Goal: Task Accomplishment & Management: Complete application form

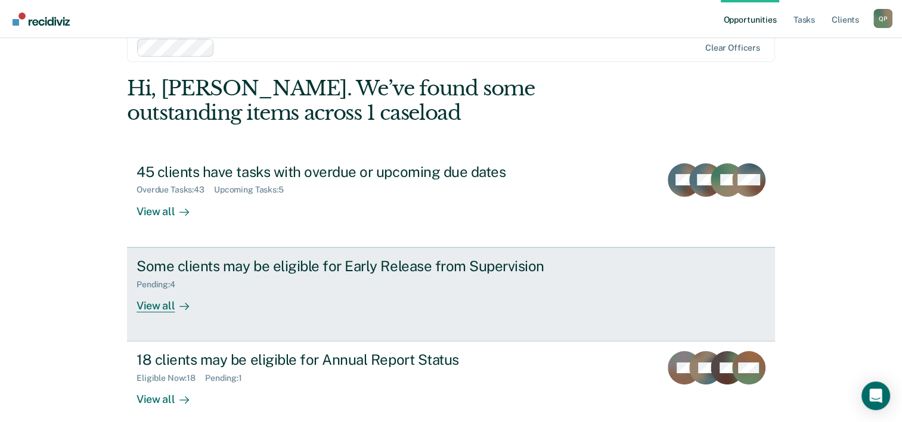
scroll to position [36, 0]
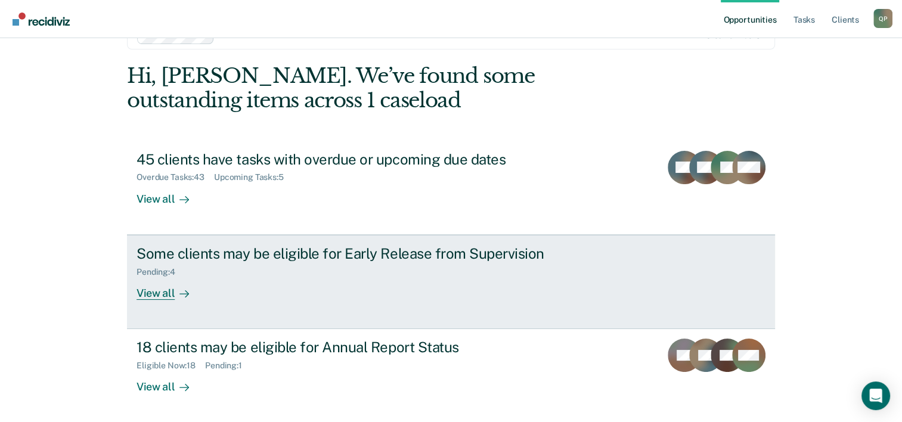
click at [238, 286] on div "Some clients may be eligible for Early Release from Supervision Pending : 4 Vie…" at bounding box center [360, 272] width 447 height 55
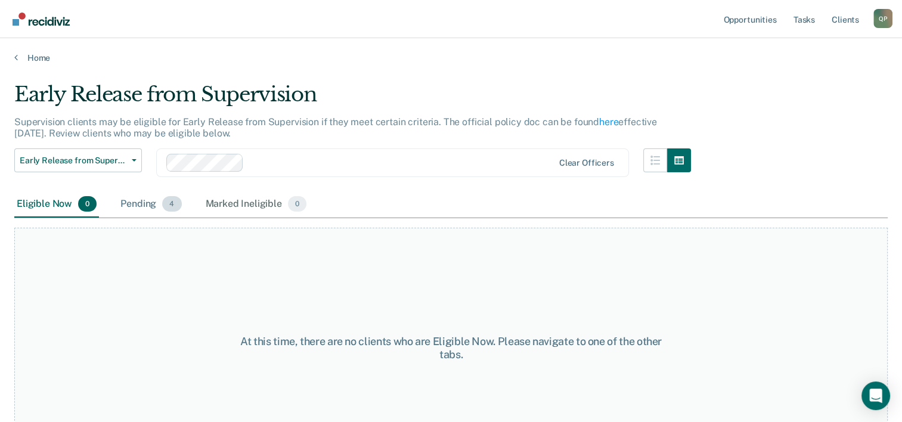
click at [145, 203] on div "Pending 4" at bounding box center [151, 204] width 66 height 26
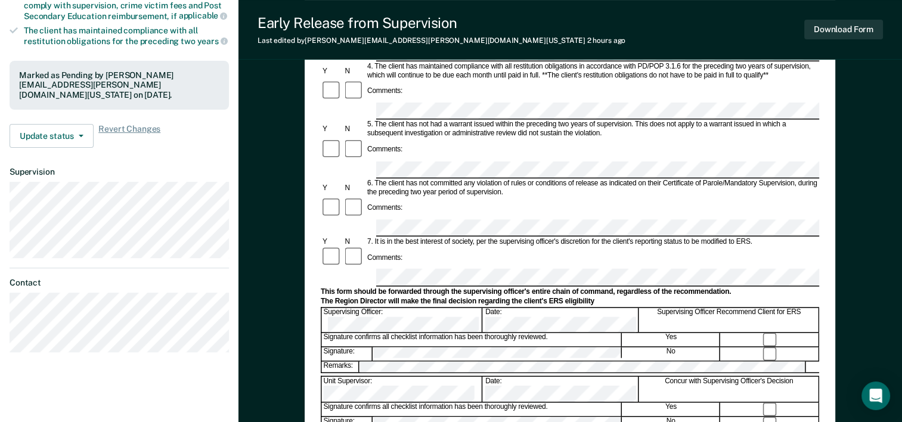
scroll to position [298, 0]
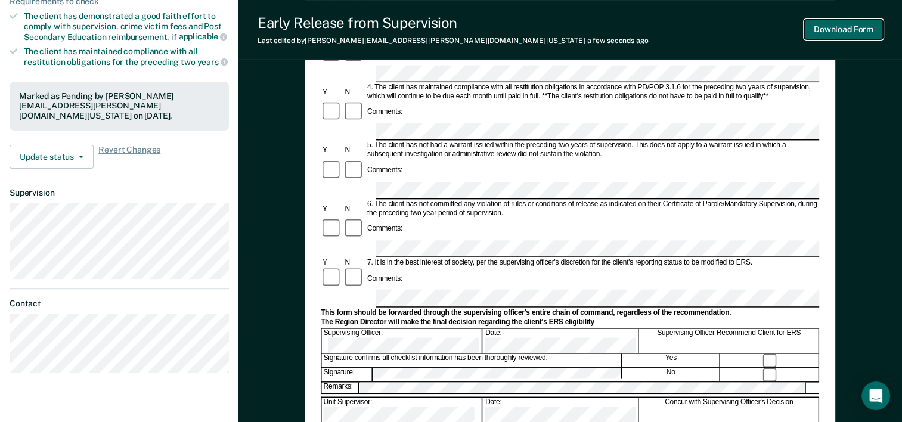
click at [840, 33] on button "Download Form" at bounding box center [843, 30] width 79 height 20
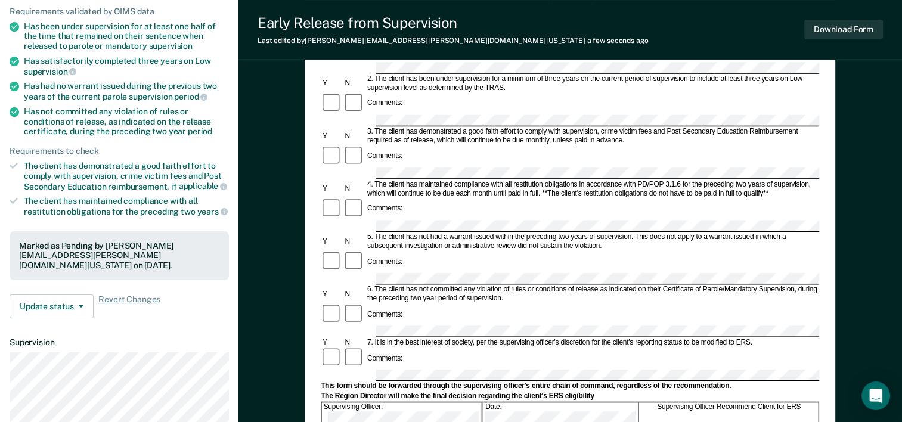
scroll to position [0, 0]
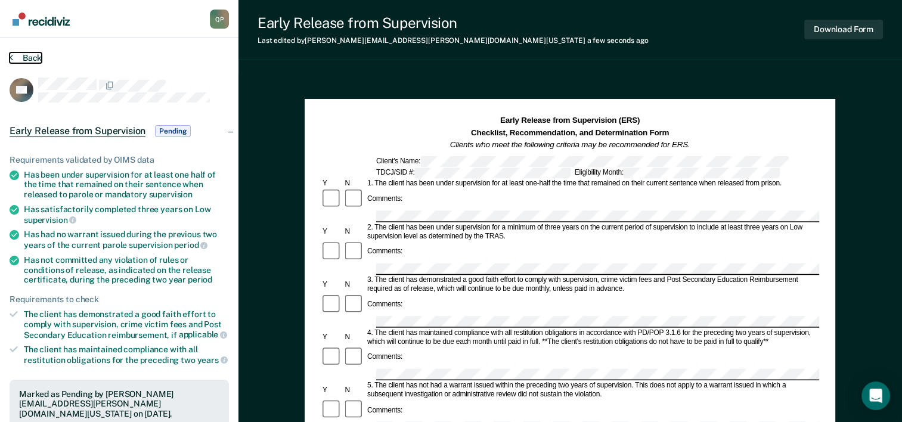
click at [31, 59] on button "Back" at bounding box center [26, 57] width 32 height 11
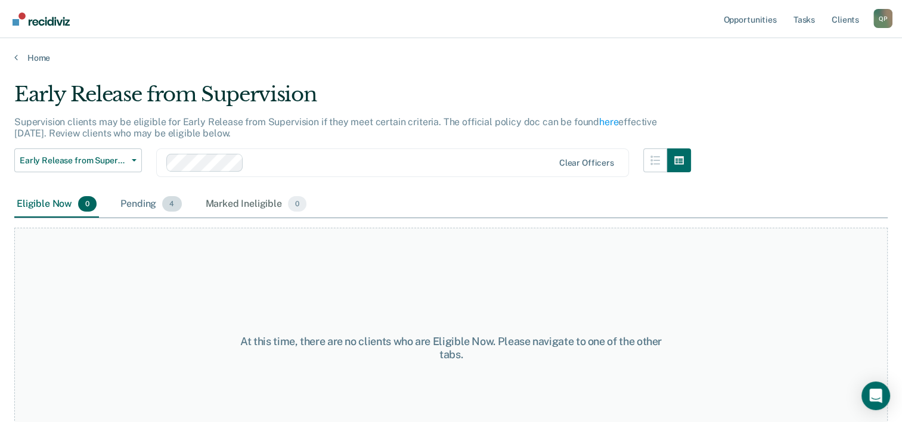
click at [131, 203] on div "Pending 4" at bounding box center [151, 204] width 66 height 26
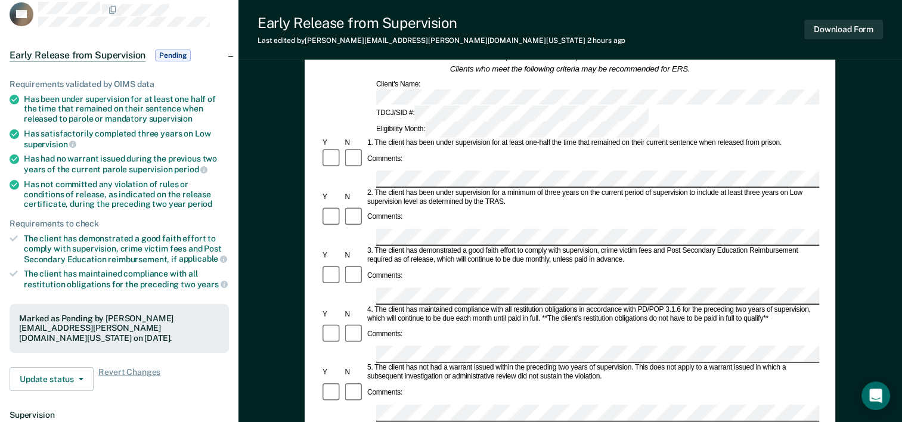
scroll to position [179, 0]
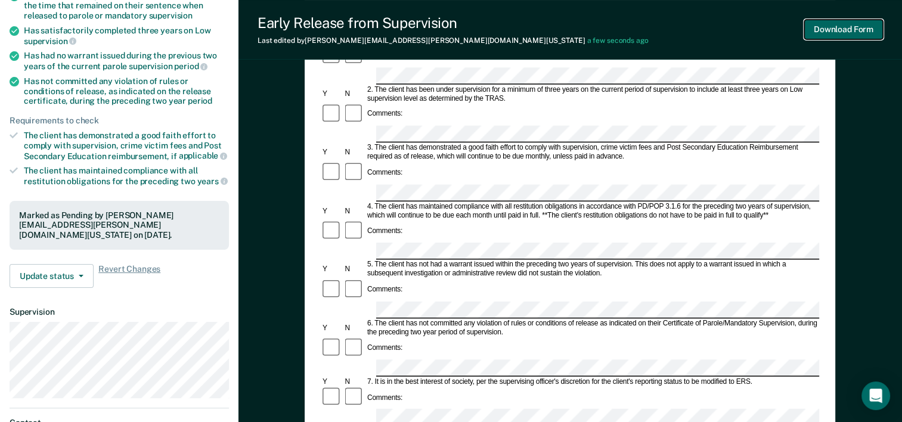
click at [844, 33] on button "Download Form" at bounding box center [843, 30] width 79 height 20
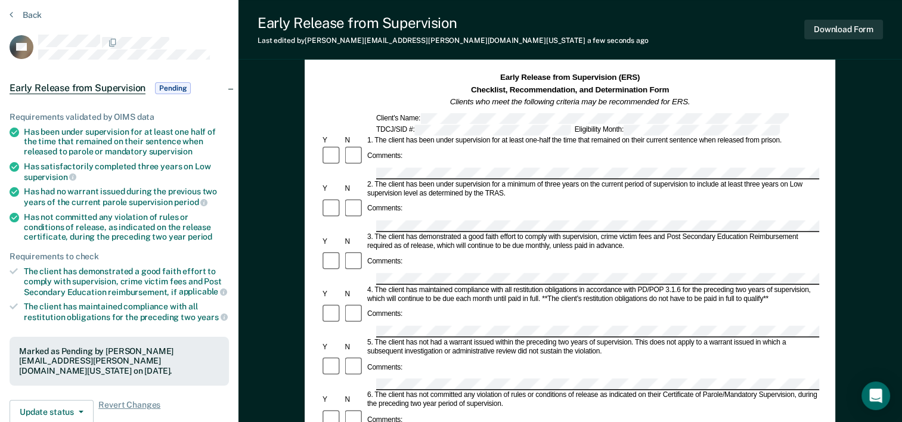
scroll to position [0, 0]
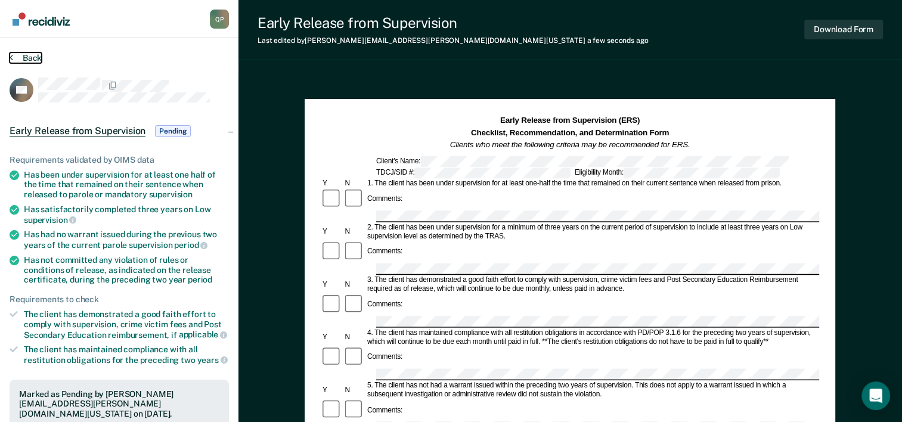
click at [25, 57] on button "Back" at bounding box center [26, 57] width 32 height 11
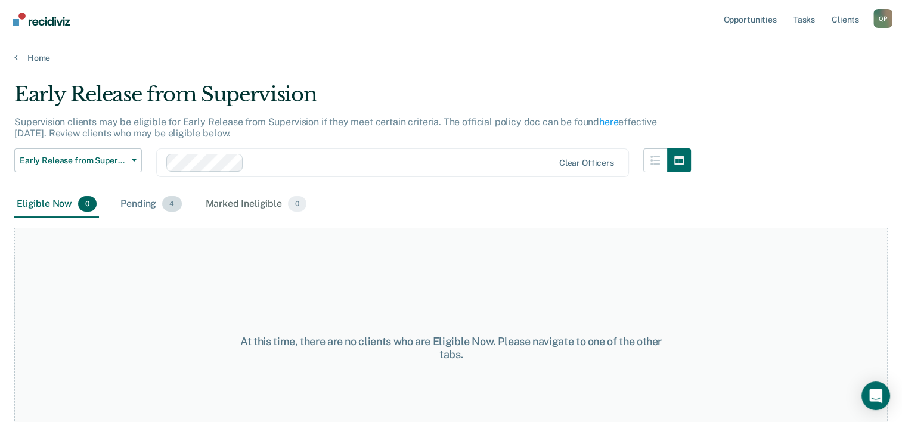
click at [136, 207] on div "Pending 4" at bounding box center [151, 204] width 66 height 26
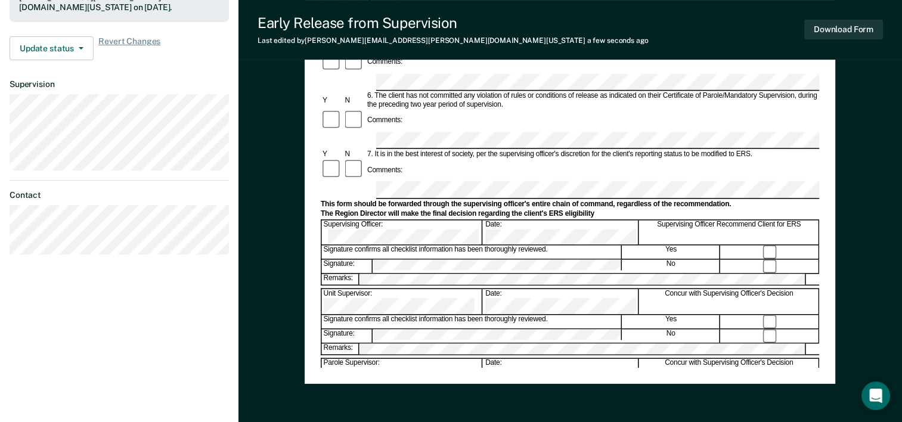
scroll to position [163, 0]
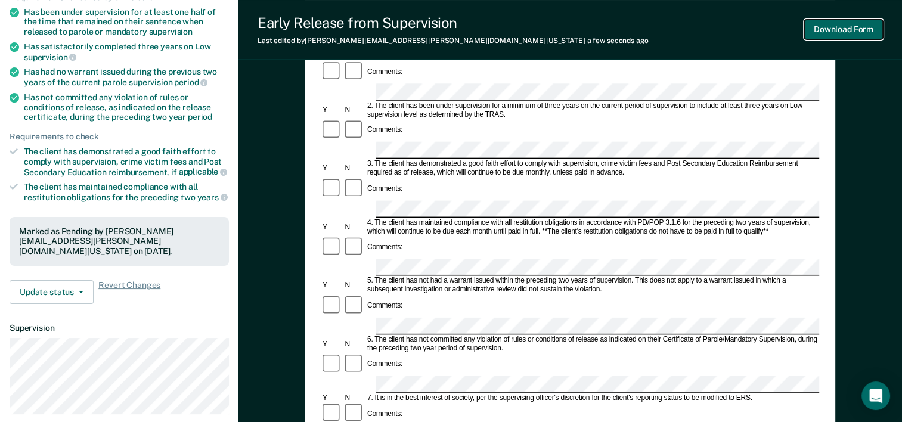
click at [844, 29] on button "Download Form" at bounding box center [843, 30] width 79 height 20
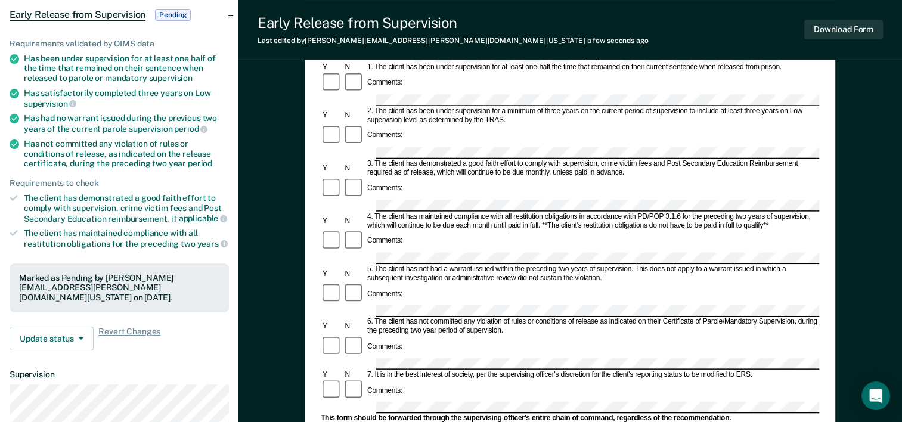
scroll to position [0, 0]
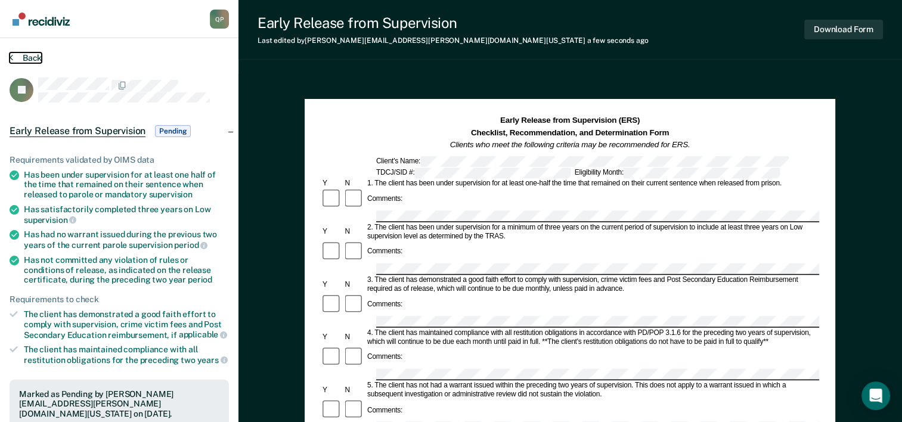
click at [38, 55] on button "Back" at bounding box center [26, 57] width 32 height 11
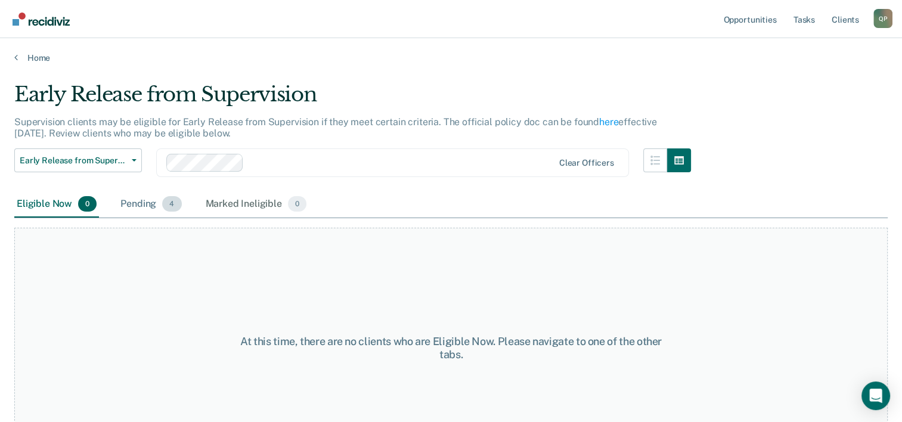
click at [152, 207] on div "Pending 4" at bounding box center [151, 204] width 66 height 26
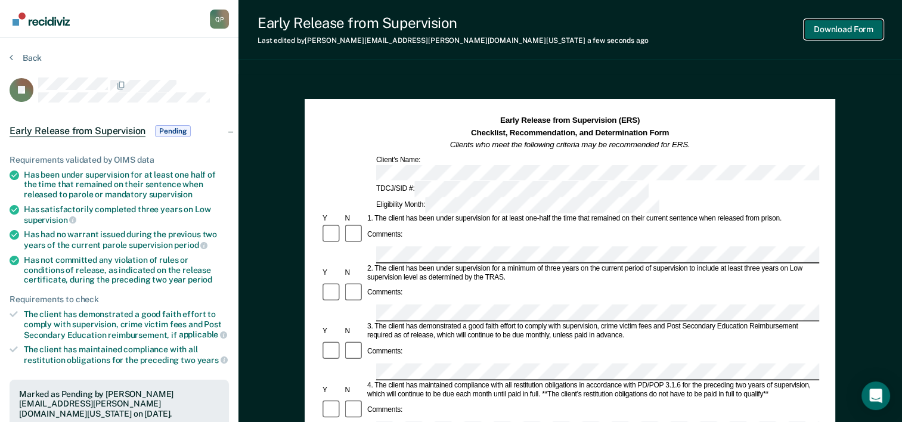
click at [828, 29] on button "Download Form" at bounding box center [843, 30] width 79 height 20
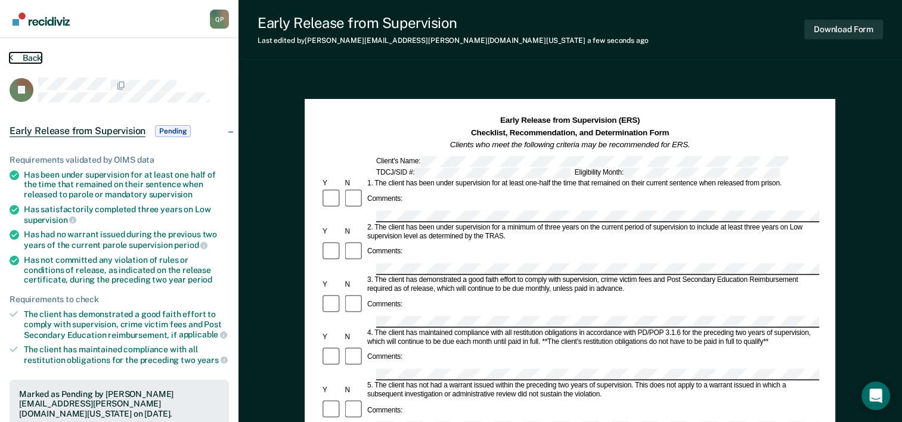
click at [36, 52] on button "Back" at bounding box center [26, 57] width 32 height 11
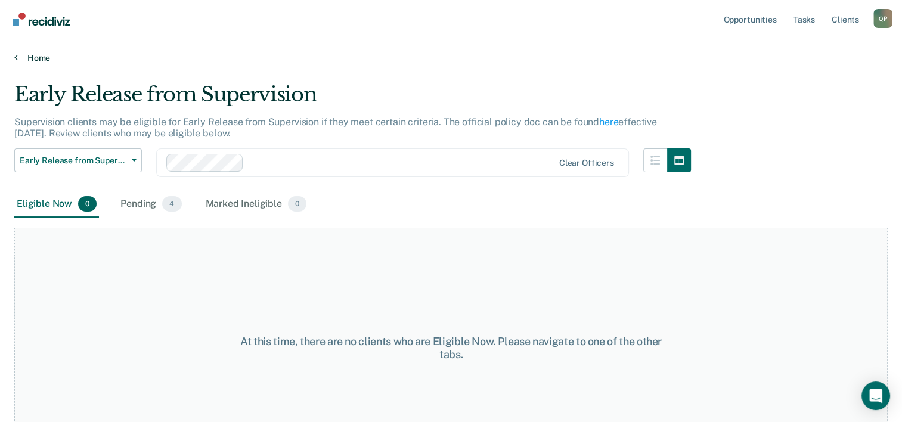
click at [45, 55] on link "Home" at bounding box center [450, 57] width 873 height 11
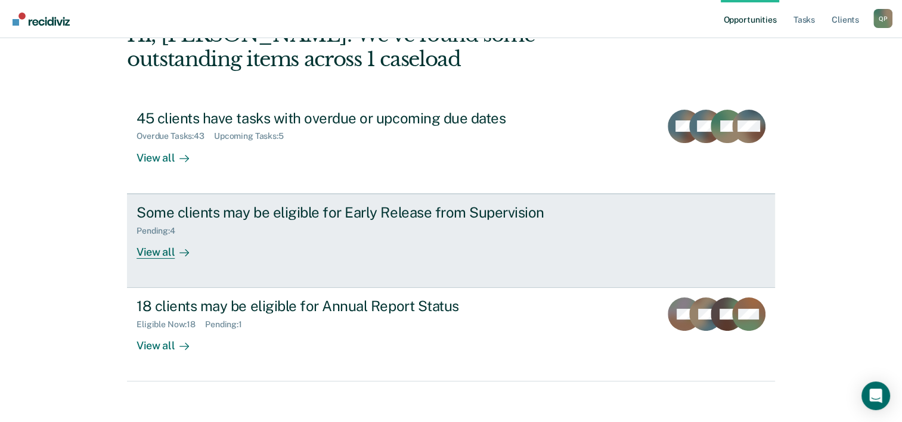
scroll to position [84, 0]
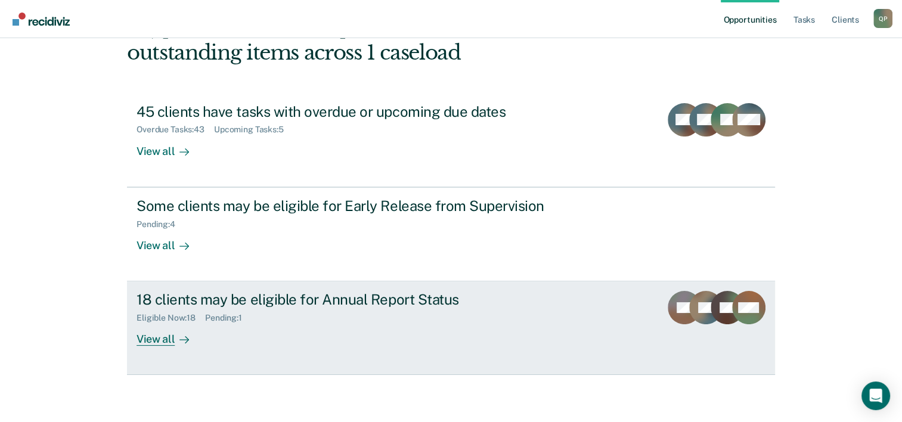
click at [393, 329] on div "18 clients may be eligible for Annual Report Status Eligible Now : 18 Pending :…" at bounding box center [360, 318] width 447 height 55
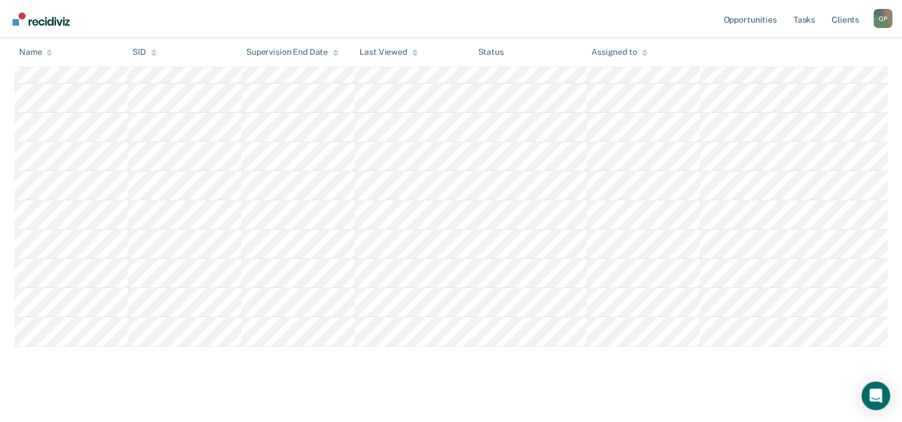
scroll to position [436, 0]
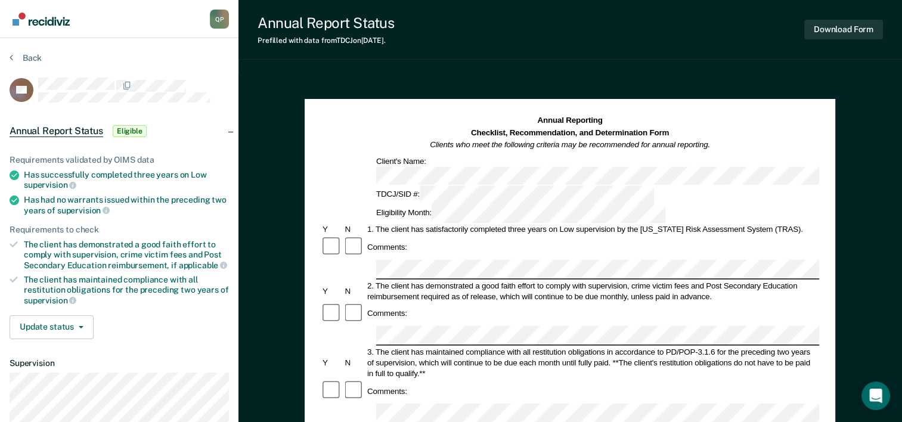
click at [7, 52] on section "Back RA Annual Report Status Eligible Requirements validated by OIMS data Has s…" at bounding box center [119, 302] width 238 height 529
click at [24, 54] on button "Back" at bounding box center [26, 57] width 32 height 11
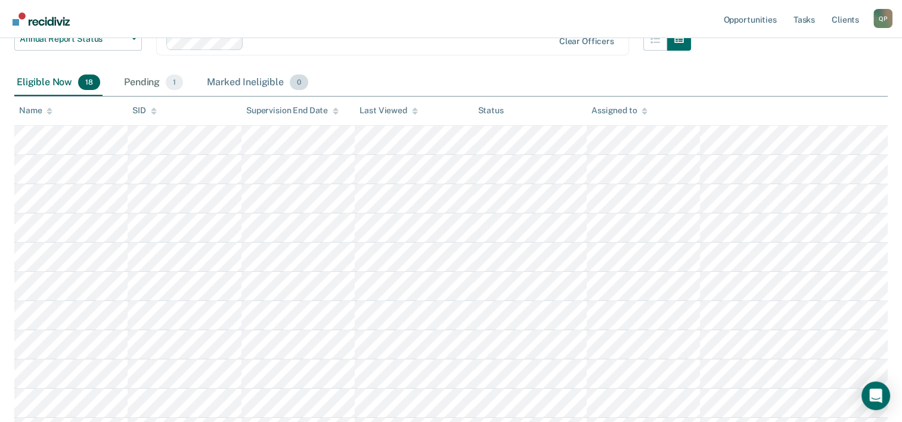
scroll to position [119, 0]
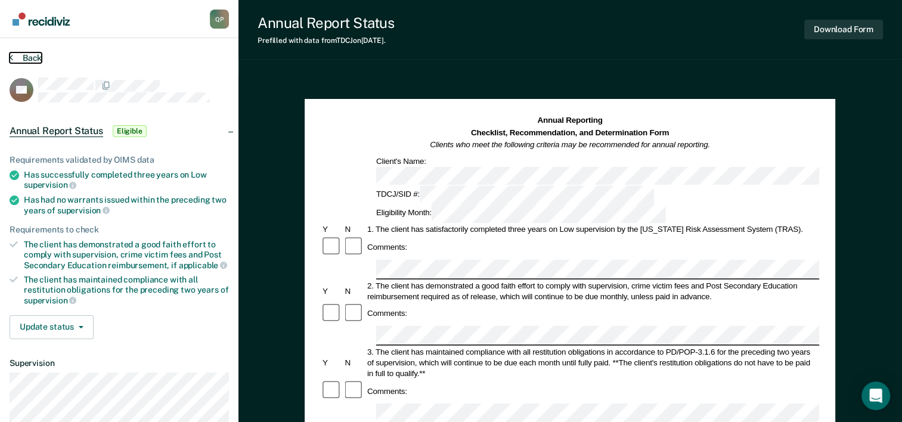
click at [25, 61] on button "Back" at bounding box center [26, 57] width 32 height 11
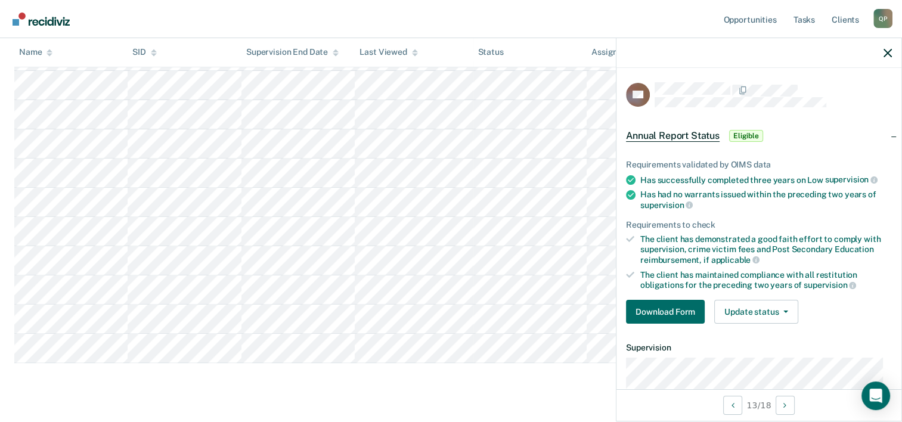
scroll to position [436, 0]
click at [382, 375] on main "Annual Report Status Supervision clients may be eligible for Annual Report Stat…" at bounding box center [451, 23] width 902 height 792
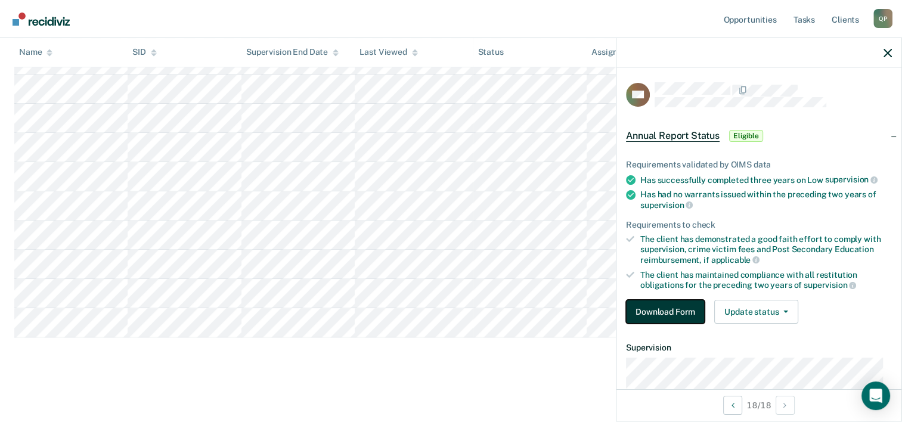
click at [658, 317] on button "Download Form" at bounding box center [665, 312] width 79 height 24
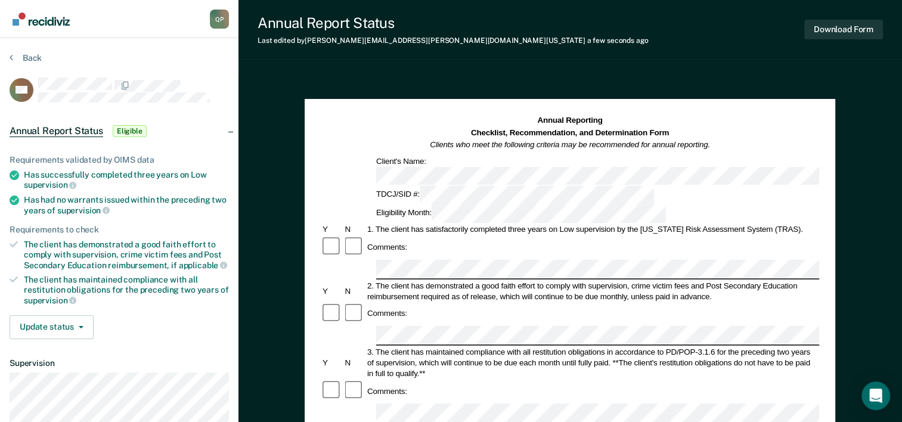
click at [351, 302] on div at bounding box center [354, 313] width 22 height 23
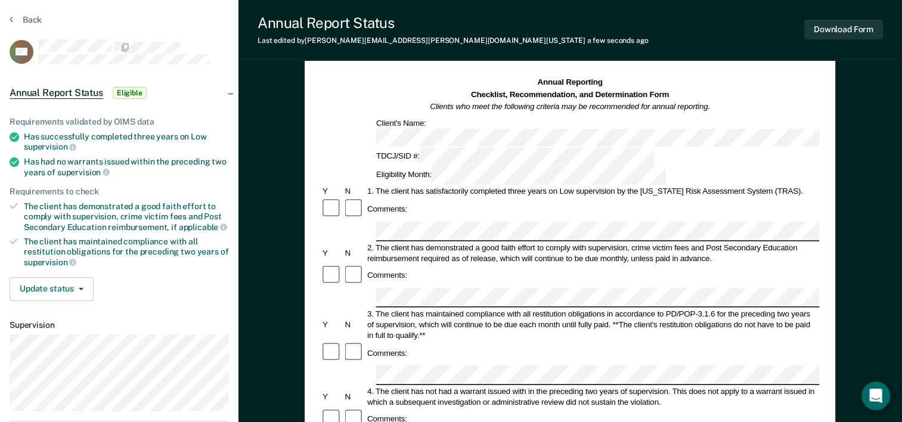
scroll to position [60, 0]
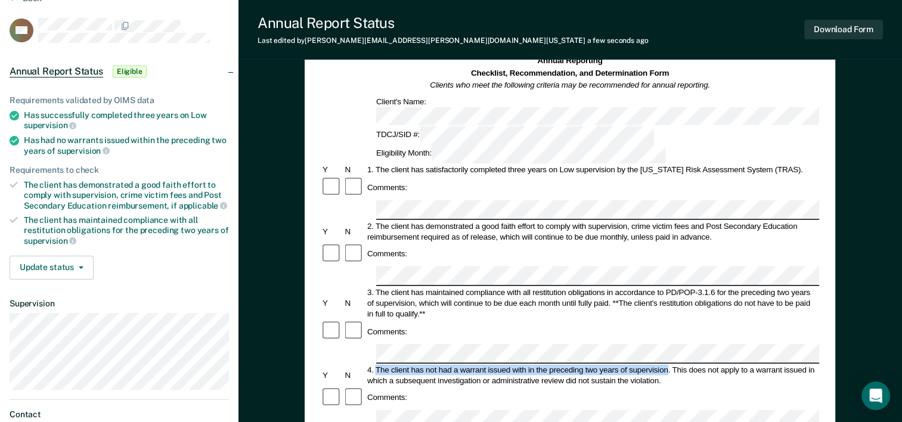
drag, startPoint x: 376, startPoint y: 290, endPoint x: 669, endPoint y: 287, distance: 293.4
click at [669, 364] on div "4. The client has not had a warrant issued with in the preceding two years of s…" at bounding box center [592, 374] width 454 height 21
drag, startPoint x: 669, startPoint y: 287, endPoint x: 663, endPoint y: 289, distance: 6.2
copy div "The client has not had a warrant issued with in the preceding two years of supe…"
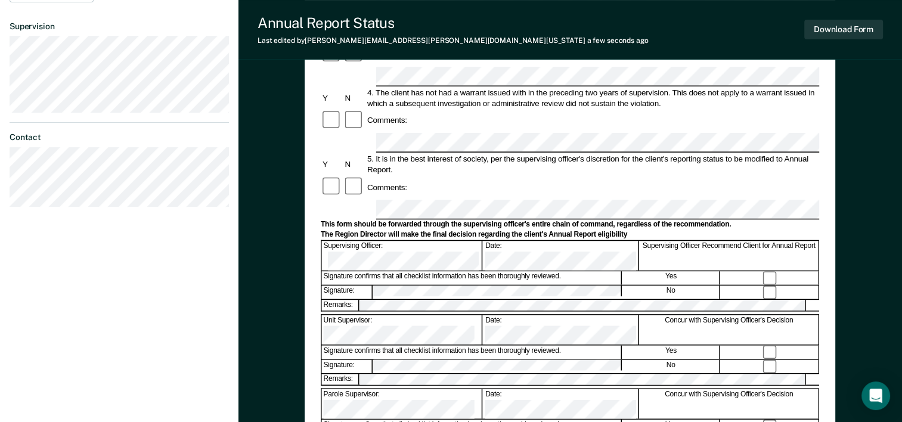
scroll to position [358, 0]
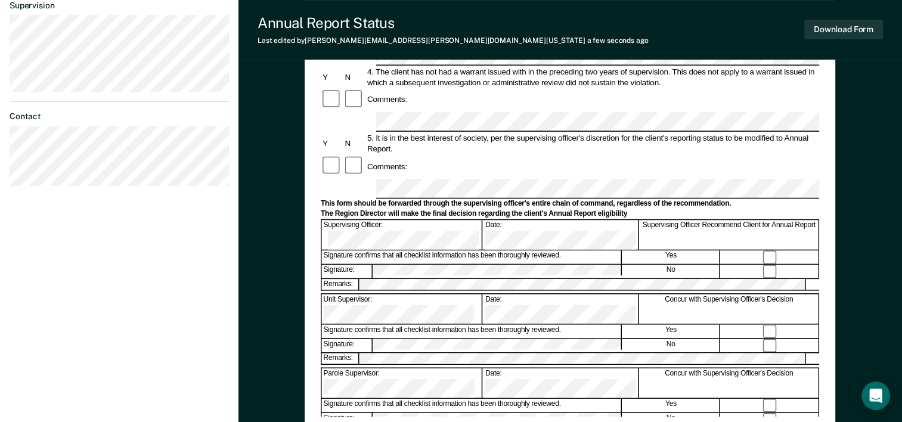
click at [62, 253] on div "[PERSON_NAME] Q P Profile How it works Log Out Back LM Annual Report Status Eli…" at bounding box center [119, 56] width 238 height 829
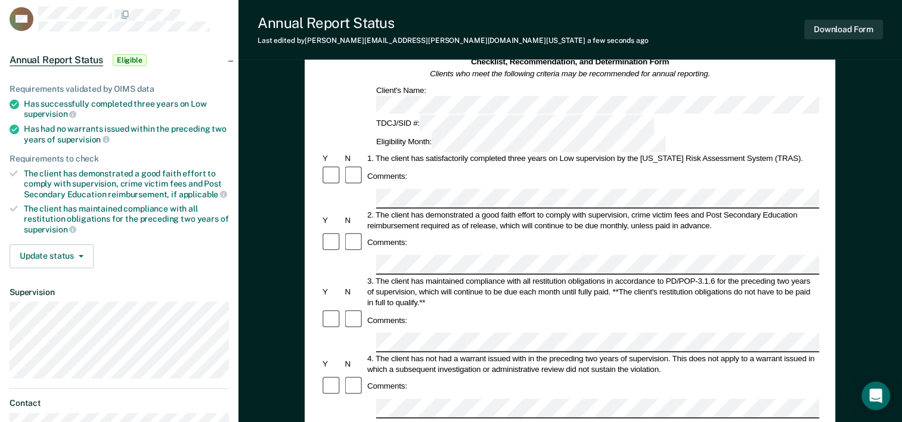
scroll to position [0, 0]
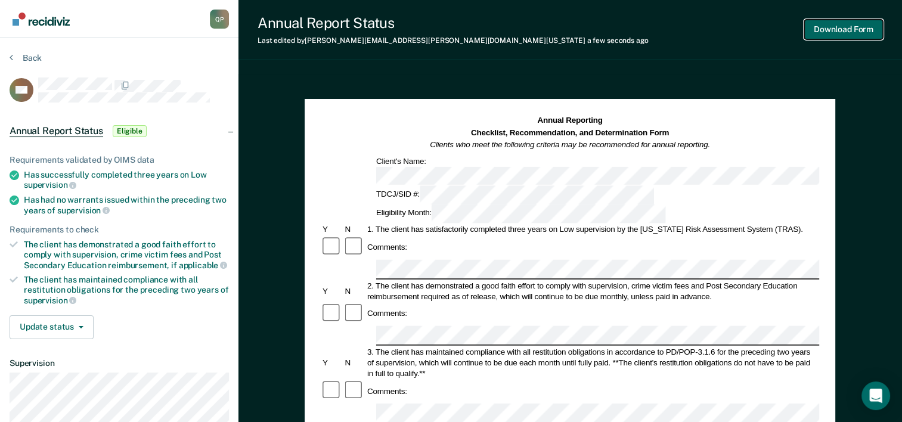
click at [852, 31] on button "Download Form" at bounding box center [843, 30] width 79 height 20
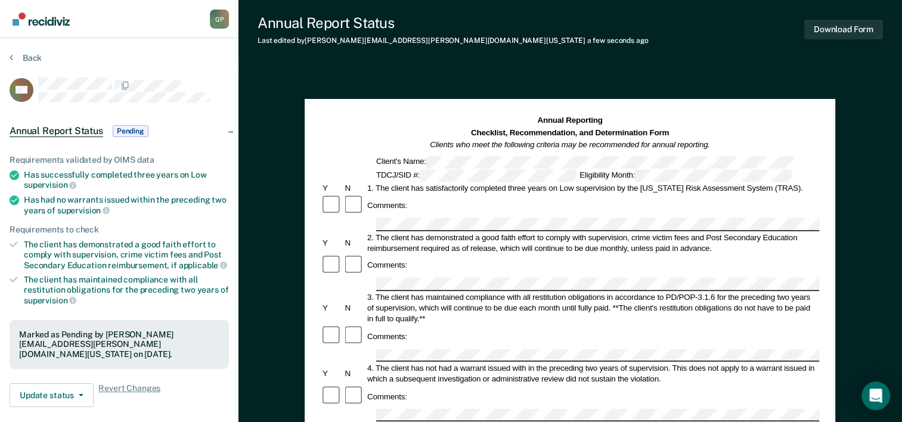
click at [30, 51] on section "Back LM Annual Report Status Pending Requirements validated by OIMS data Has su…" at bounding box center [119, 336] width 238 height 597
click at [32, 57] on button "Back" at bounding box center [26, 57] width 32 height 11
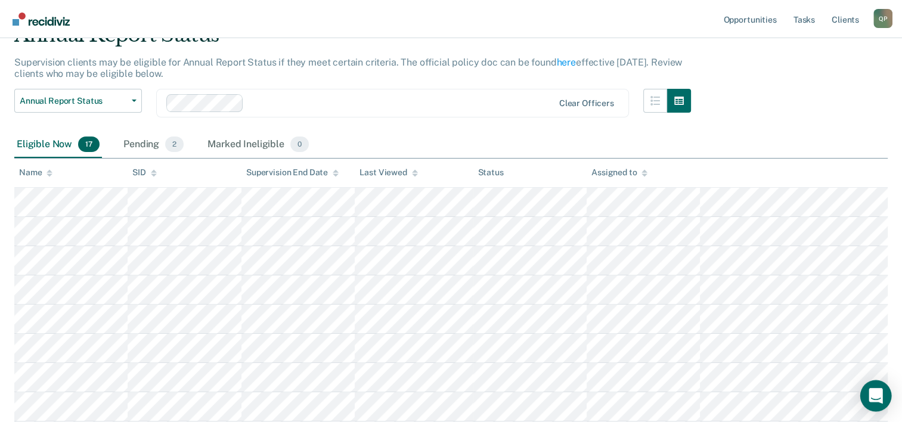
scroll to position [119, 0]
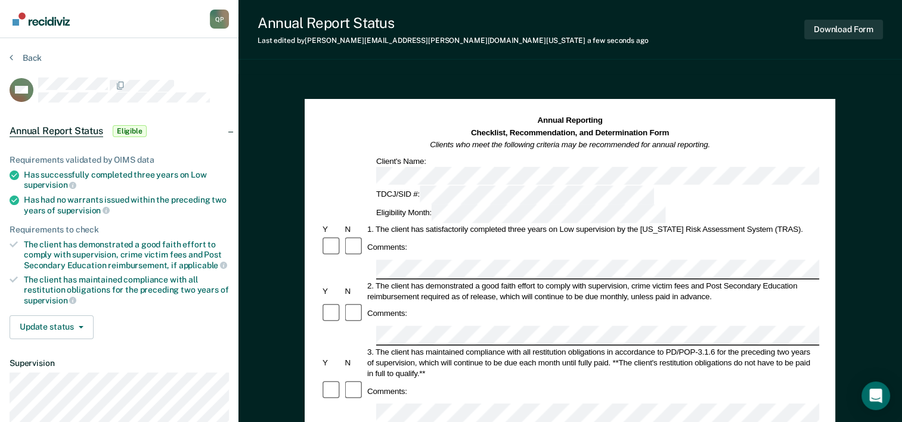
scroll to position [60, 0]
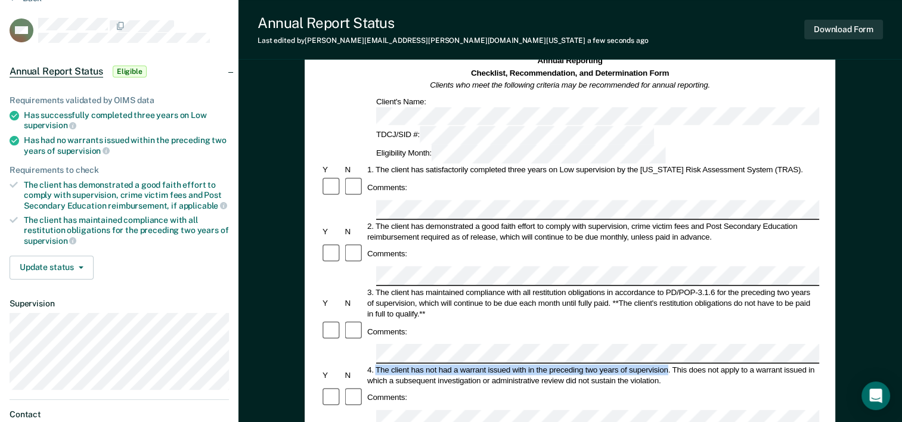
drag, startPoint x: 376, startPoint y: 289, endPoint x: 668, endPoint y: 285, distance: 292.2
click at [668, 364] on div "4. The client has not had a warrant issued with in the preceding two years of s…" at bounding box center [592, 374] width 454 height 21
copy div "The client has not had a warrant issued with in the preceding two years of supe…"
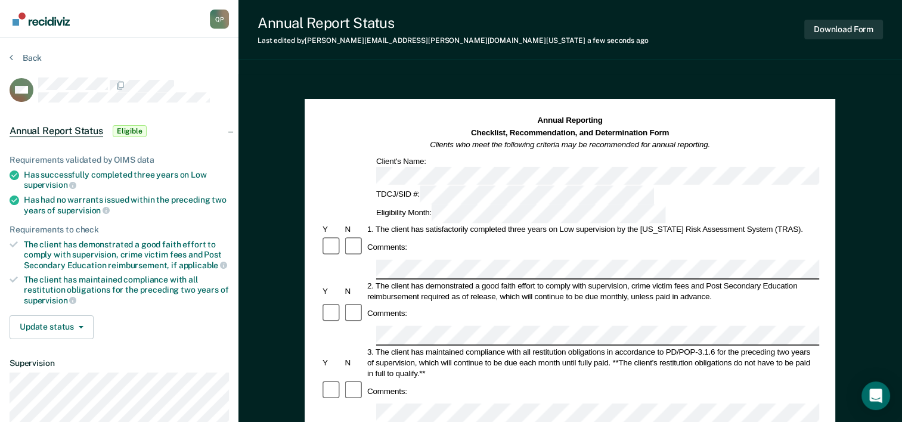
scroll to position [0, 0]
click at [852, 34] on button "Download Form" at bounding box center [843, 30] width 79 height 20
